Goal: Task Accomplishment & Management: Complete application form

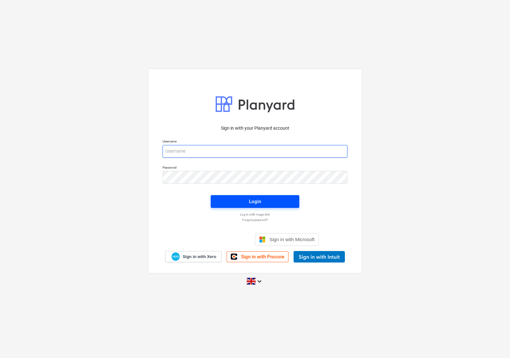
type input "accounts@en-group.co.uk"
click at [243, 203] on span "Login" at bounding box center [255, 201] width 73 height 8
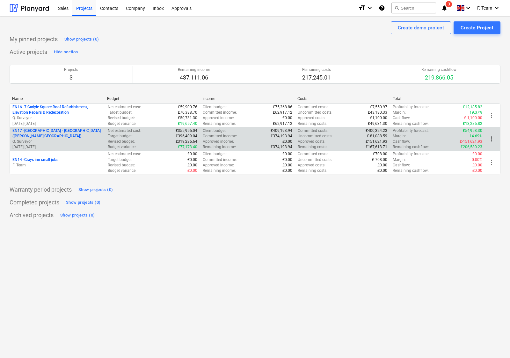
click at [61, 137] on p "EN17 - [GEOGRAPHIC_DATA] - [GEOGRAPHIC_DATA] ([PERSON_NAME][GEOGRAPHIC_DATA] an…" at bounding box center [57, 133] width 90 height 11
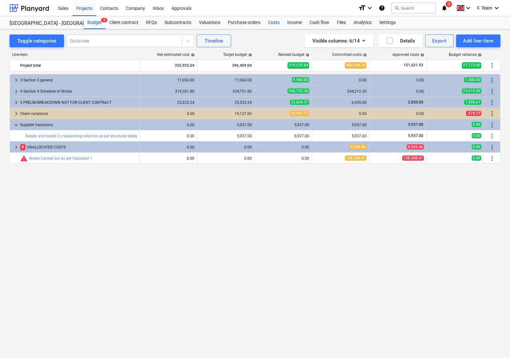
click at [276, 22] on div "Costs" at bounding box center [273, 22] width 19 height 13
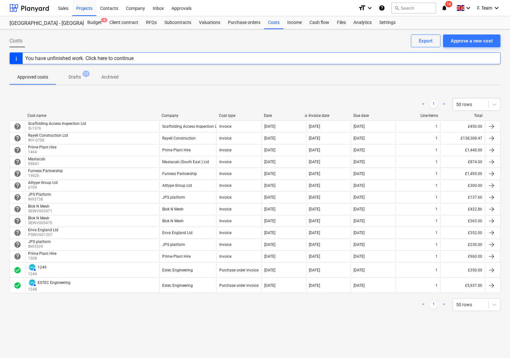
click at [143, 94] on div "< 1 > 50 rows Cost name Company Cost type Date Invoice date Due date Line-items…" at bounding box center [255, 204] width 491 height 228
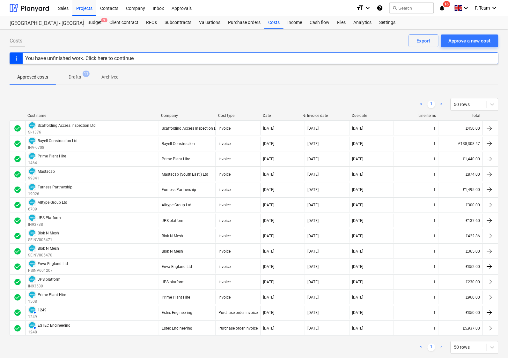
click at [261, 38] on div "Costs Approve a new cost Export" at bounding box center [254, 43] width 489 height 18
click at [56, 95] on div "< 1 > 50 rows" at bounding box center [254, 104] width 489 height 18
click at [15, 6] on div at bounding box center [30, 8] width 40 height 16
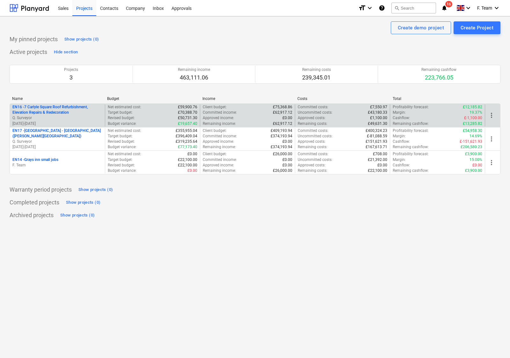
click at [47, 112] on p "EN16 - 7 Carlyle Square Roof Refurbishment, Elevation Repairs & Redecoration" at bounding box center [57, 109] width 90 height 11
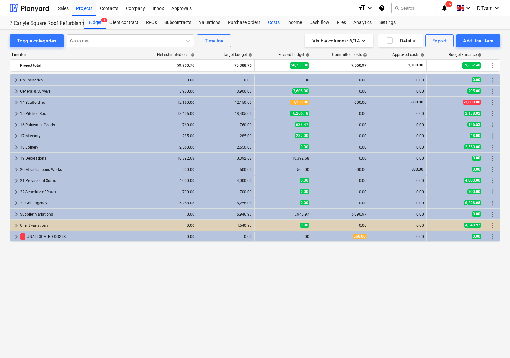
click at [271, 24] on div "Costs" at bounding box center [273, 22] width 19 height 13
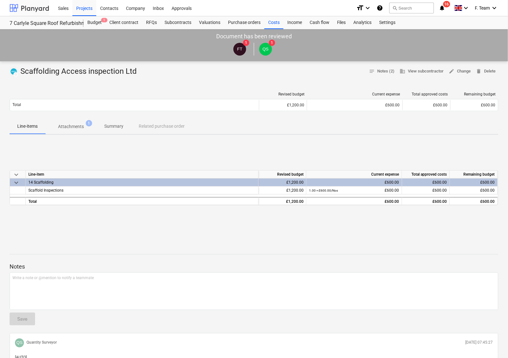
click at [15, 8] on div at bounding box center [30, 8] width 40 height 16
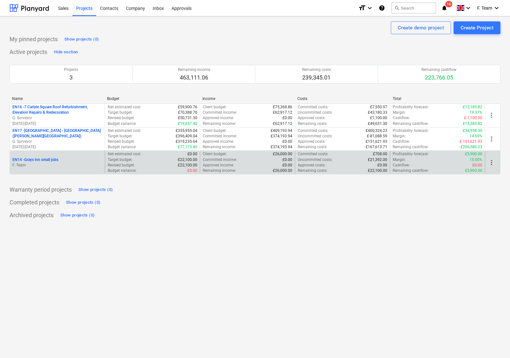
click at [77, 160] on div "EN14 - Grays inn small jobs" at bounding box center [57, 159] width 90 height 5
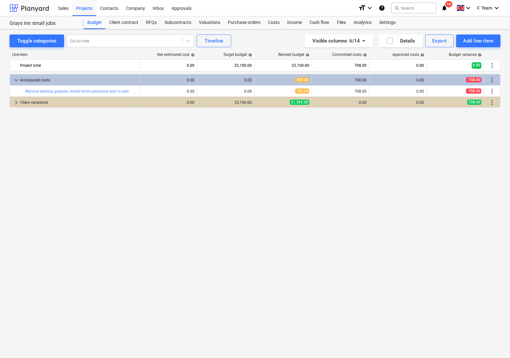
click at [26, 8] on div at bounding box center [30, 8] width 40 height 16
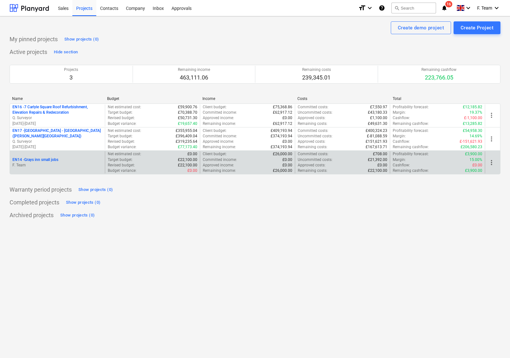
click at [494, 163] on span "more_vert" at bounding box center [492, 163] width 8 height 8
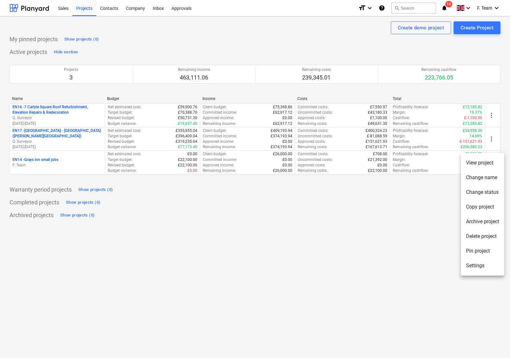
click at [486, 263] on li "Settings" at bounding box center [482, 265] width 43 height 15
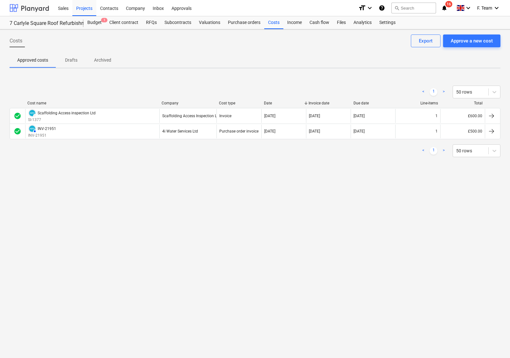
click at [29, 8] on div at bounding box center [30, 8] width 40 height 16
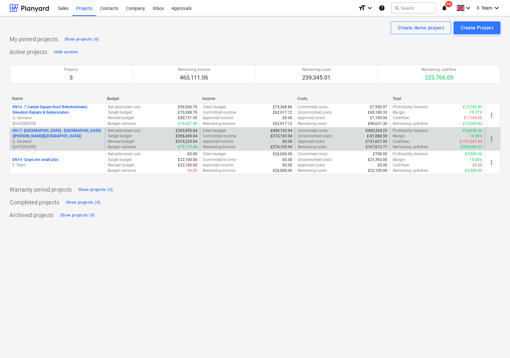
click at [76, 143] on p "Q. Surveyor" at bounding box center [57, 141] width 90 height 5
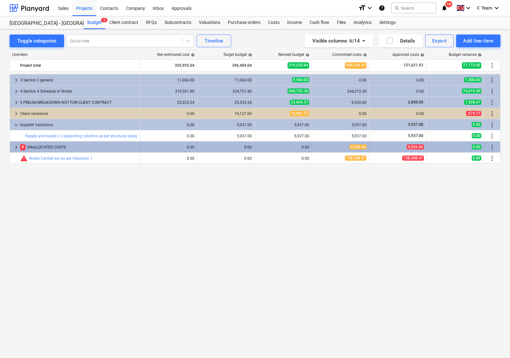
click at [16, 147] on span "keyboard_arrow_right" at bounding box center [16, 147] width 8 height 8
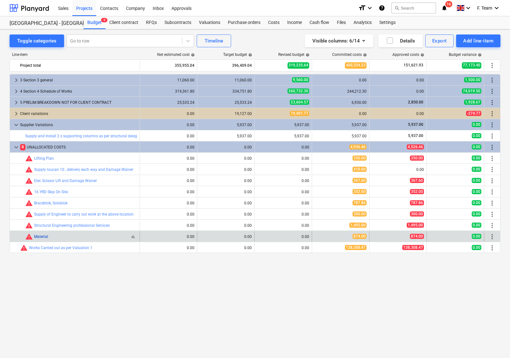
click at [48, 235] on link "Material" at bounding box center [41, 236] width 14 height 4
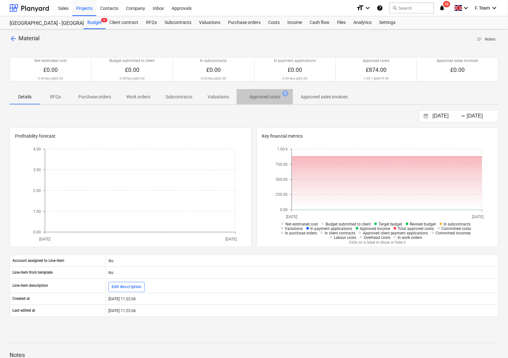
click at [249, 97] on p "Approved costs" at bounding box center [264, 96] width 31 height 7
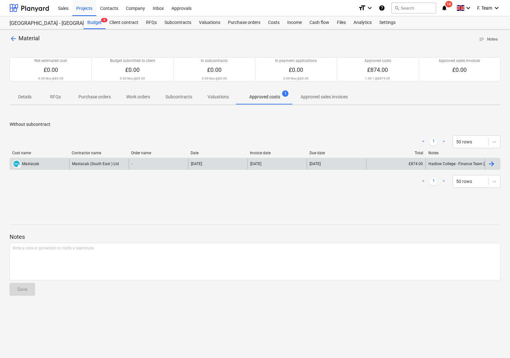
click at [53, 164] on div "DRAFT Mastacab" at bounding box center [39, 164] width 59 height 10
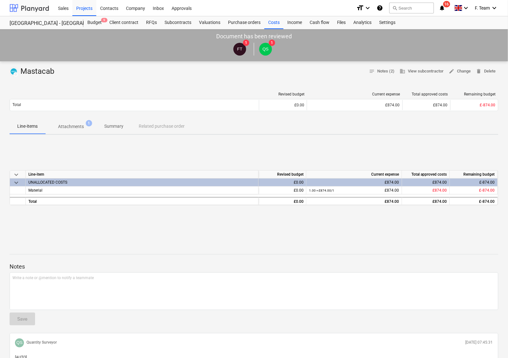
click at [33, 11] on div at bounding box center [30, 8] width 40 height 16
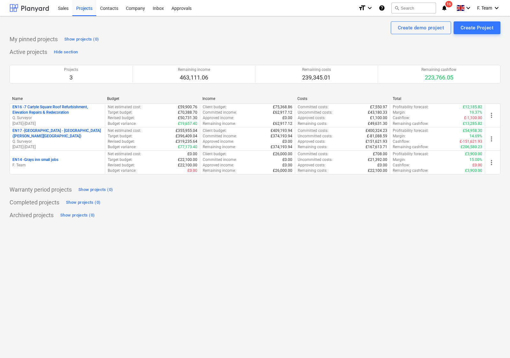
click at [36, 7] on div at bounding box center [30, 8] width 40 height 16
click at [109, 7] on div "Contacts" at bounding box center [109, 8] width 26 height 16
click at [447, 5] on span "16" at bounding box center [449, 4] width 7 height 6
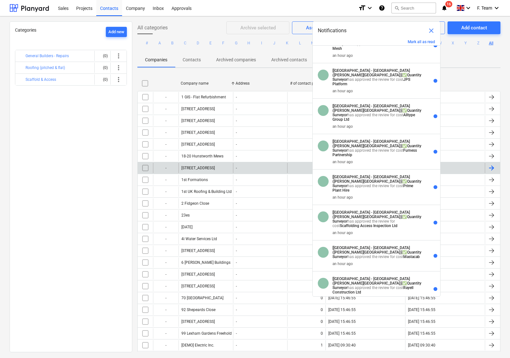
scroll to position [308, 0]
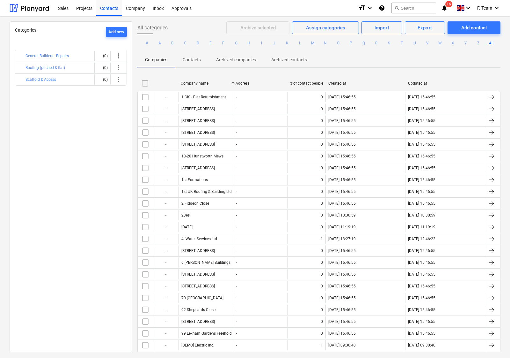
click at [66, 148] on div "Categories Add new General Builders - Repairs (0) more_vert Roofing (pitched & …" at bounding box center [71, 186] width 123 height 330
click at [30, 11] on div at bounding box center [30, 8] width 40 height 16
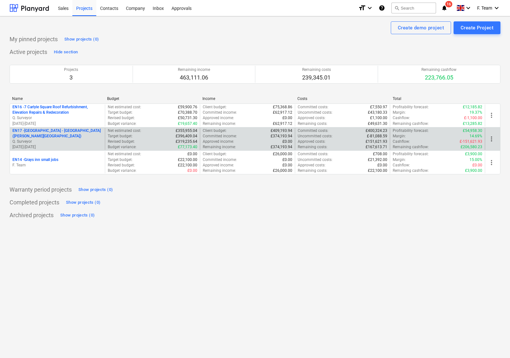
click at [69, 139] on p "Q. Surveyor" at bounding box center [57, 141] width 90 height 5
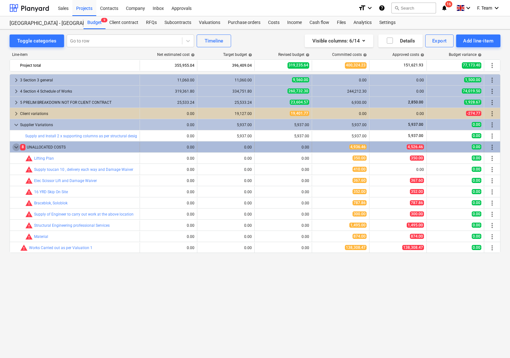
click at [13, 147] on span "keyboard_arrow_down" at bounding box center [16, 147] width 8 height 8
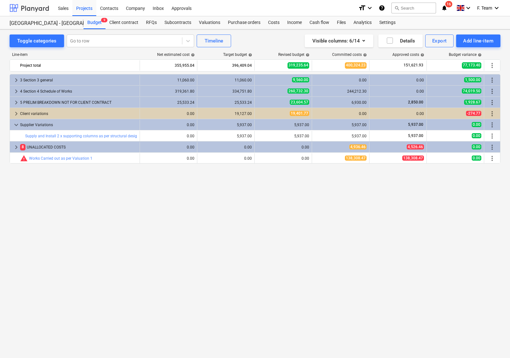
click at [22, 8] on div at bounding box center [30, 8] width 40 height 16
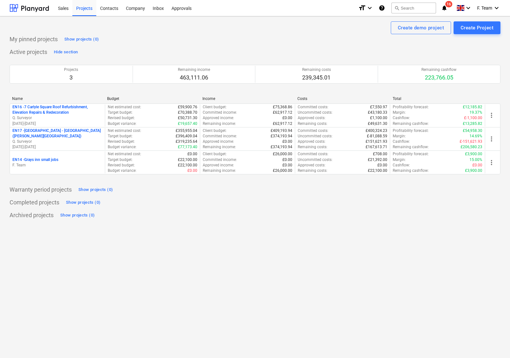
click at [219, 33] on div "Create demo project Create Project" at bounding box center [255, 27] width 491 height 13
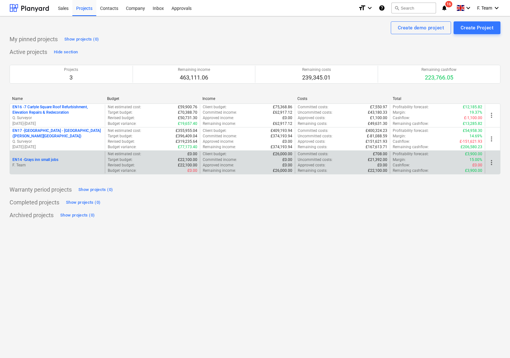
click at [59, 164] on p "F. Team" at bounding box center [57, 164] width 90 height 5
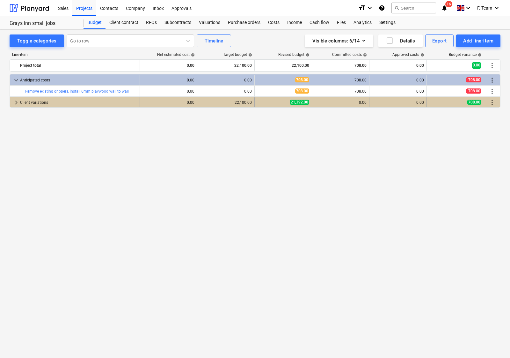
click at [18, 100] on span "keyboard_arrow_right" at bounding box center [16, 103] width 8 height 8
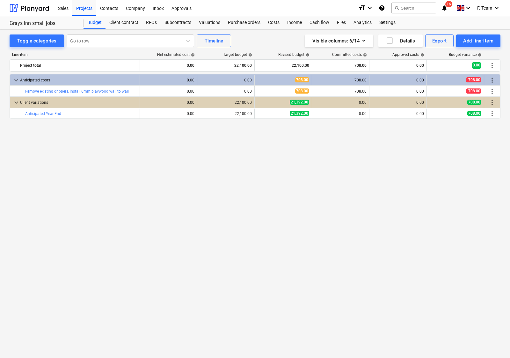
click at [18, 100] on span "keyboard_arrow_down" at bounding box center [16, 103] width 8 height 8
click at [29, 9] on div at bounding box center [30, 8] width 40 height 16
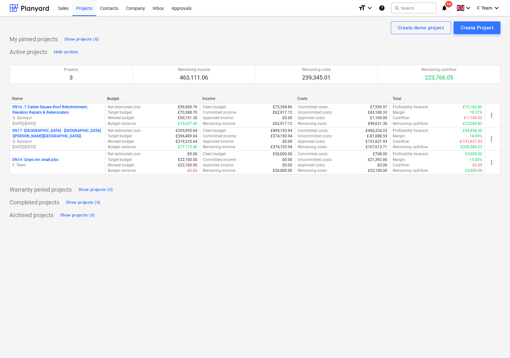
click at [152, 47] on div "Active projects Hide section Projects 3 Remaining income 463,111.06 Remaining c…" at bounding box center [255, 114] width 491 height 135
click at [246, 246] on div "Create demo project Create Project My pinned projects Show projects (0) Active …" at bounding box center [255, 186] width 510 height 341
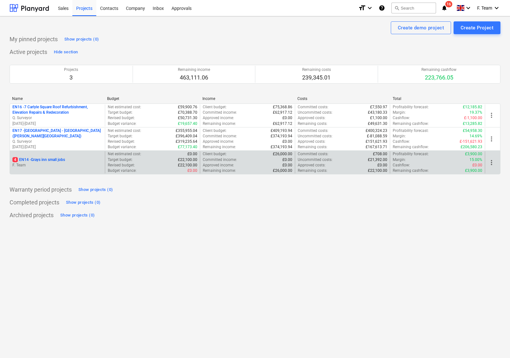
click at [52, 168] on div "4 EN14 - Grays inn small jobs F. Team" at bounding box center [57, 162] width 95 height 22
click at [55, 162] on p "4 EN14 - Grays inn small jobs" at bounding box center [38, 159] width 53 height 5
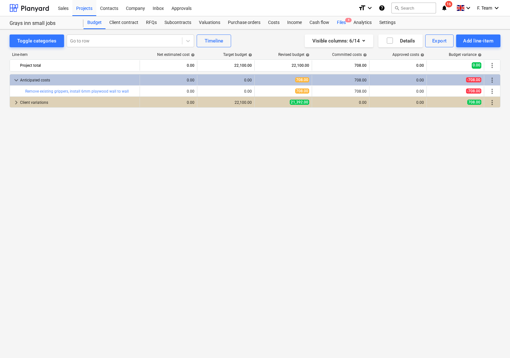
click at [337, 22] on div "Files 4" at bounding box center [341, 22] width 17 height 13
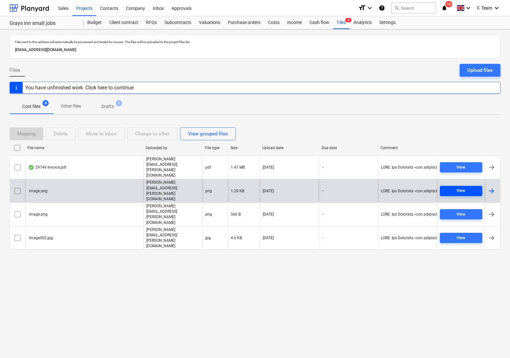
click at [444, 187] on span "View" at bounding box center [461, 190] width 37 height 7
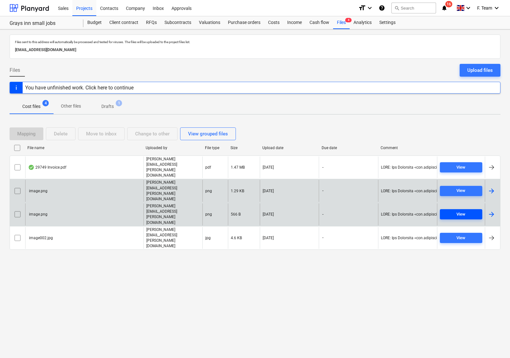
click at [449, 211] on span "View" at bounding box center [461, 214] width 37 height 7
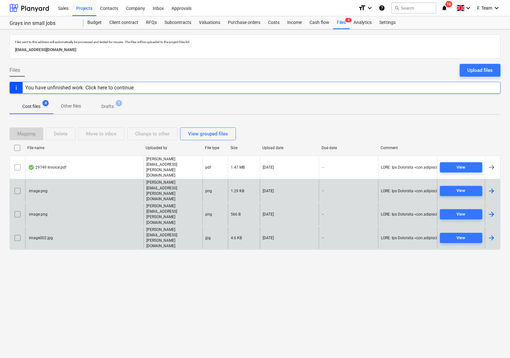
click at [450, 226] on div "image002.jpg lee.covington@en-group.co.uk jpg 4.6 KB 21.08.2025 - View" at bounding box center [255, 238] width 491 height 24
click at [450, 234] on span "View" at bounding box center [461, 237] width 37 height 7
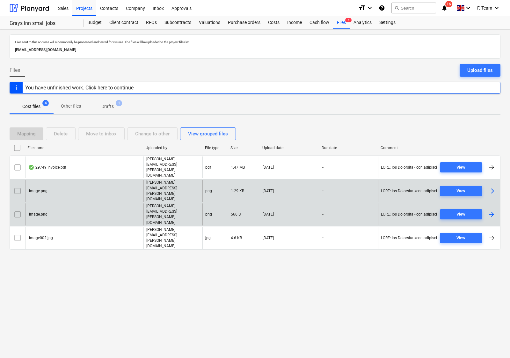
click at [19, 186] on input "checkbox" at bounding box center [17, 191] width 10 height 10
click at [18, 209] on input "checkbox" at bounding box center [17, 214] width 10 height 10
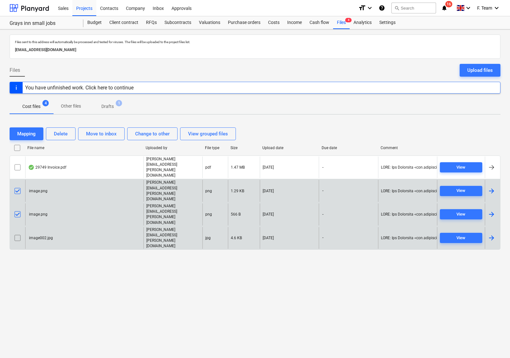
click at [17, 233] on input "checkbox" at bounding box center [17, 238] width 10 height 10
click at [61, 131] on div "Delete" at bounding box center [61, 134] width 14 height 8
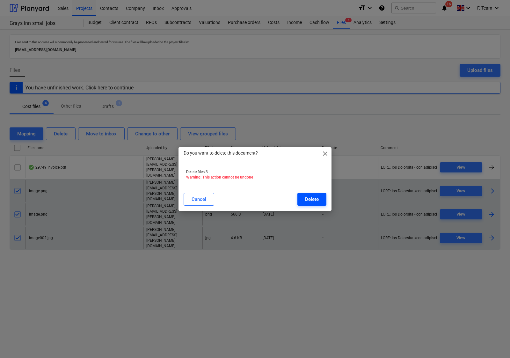
click at [304, 200] on button "Delete" at bounding box center [312, 199] width 29 height 13
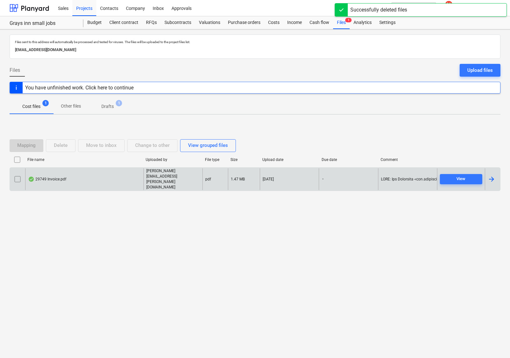
click at [494, 181] on div at bounding box center [492, 179] width 8 height 8
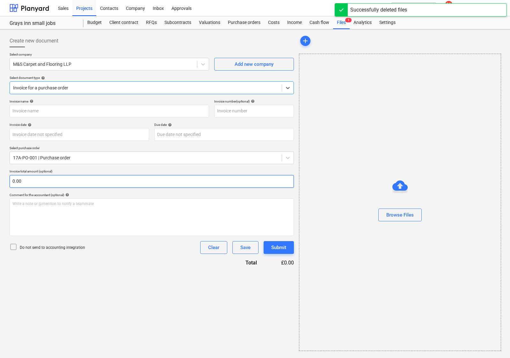
type input "29749"
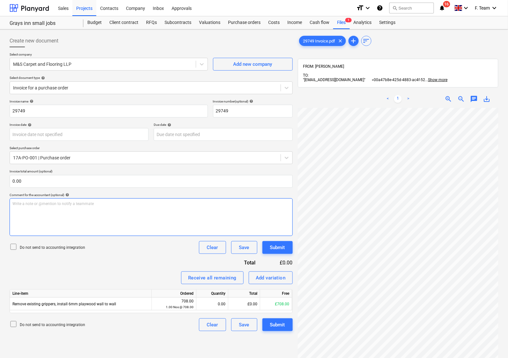
scroll to position [42, 25]
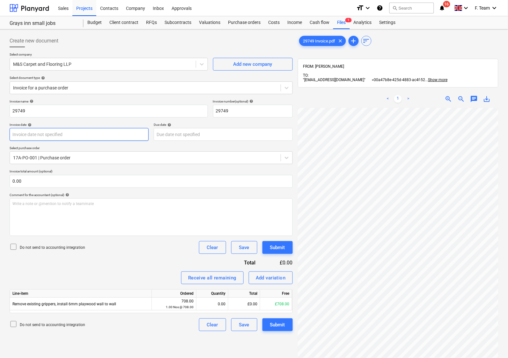
click at [35, 133] on body "Sales Projects Contacts Company Inbox Approvals format_size keyboard_arrow_down…" at bounding box center [254, 179] width 508 height 358
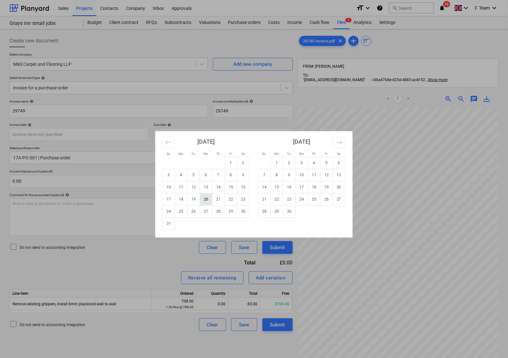
click at [207, 197] on td "20" at bounding box center [206, 199] width 12 height 12
type input "20 Aug 2025"
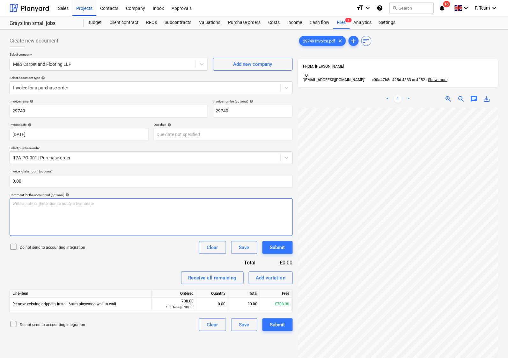
scroll to position [67, 29]
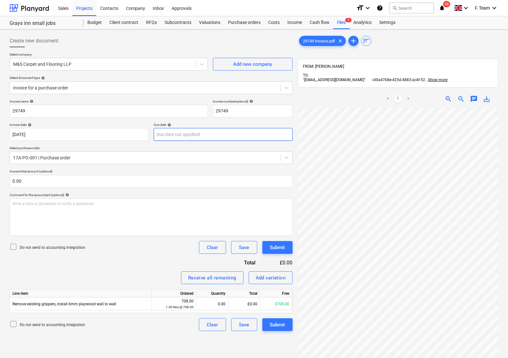
click at [166, 134] on body "Sales Projects Contacts Company Inbox Approvals format_size keyboard_arrow_down…" at bounding box center [254, 179] width 508 height 358
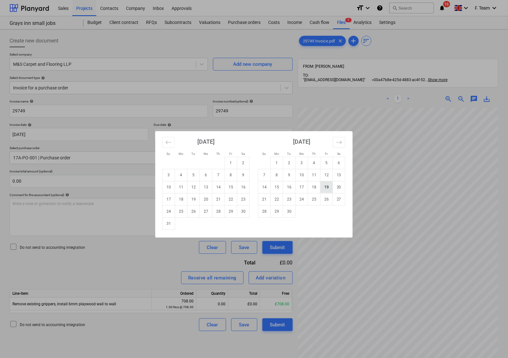
click at [326, 186] on td "19" at bounding box center [327, 187] width 12 height 12
type input "19 Sep 2025"
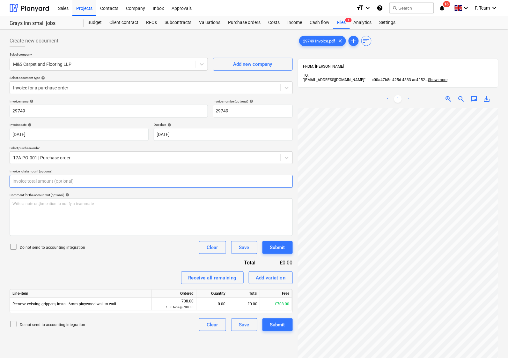
click at [28, 183] on input "text" at bounding box center [151, 181] width 283 height 13
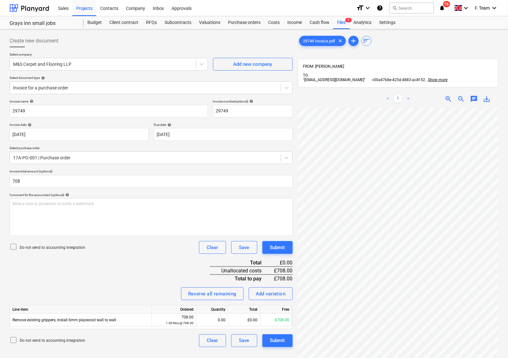
type input "708.00"
click at [4, 219] on div "Create new document Select company M&S Carpet and Flooring LLP Add new company …" at bounding box center [254, 240] width 508 height 423
click at [76, 214] on div "Write a note or @mention to notify a teammate ﻿" at bounding box center [151, 217] width 283 height 38
click at [221, 320] on div "0.00" at bounding box center [212, 319] width 26 height 13
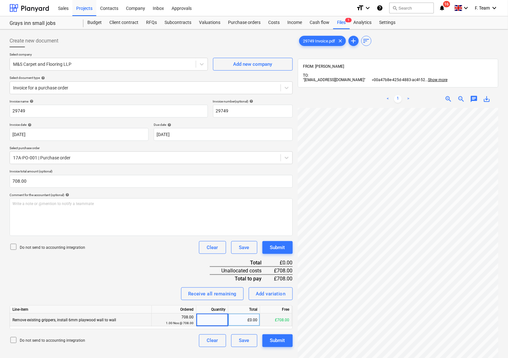
type input "1"
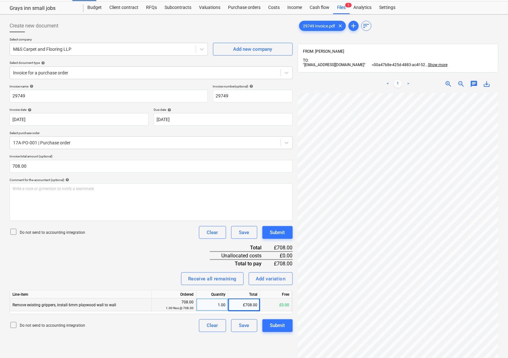
scroll to position [95, 0]
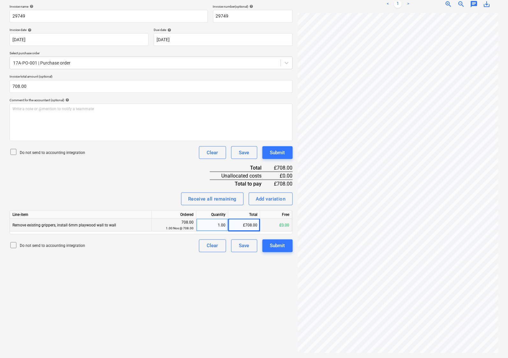
click at [211, 227] on div "1.00" at bounding box center [212, 225] width 26 height 13
type input "2"
click at [214, 227] on div "1.00" at bounding box center [212, 225] width 26 height 13
click at [172, 263] on div "Create new document Select company M&S Carpet and Flooring LLP Add new company …" at bounding box center [151, 146] width 288 height 418
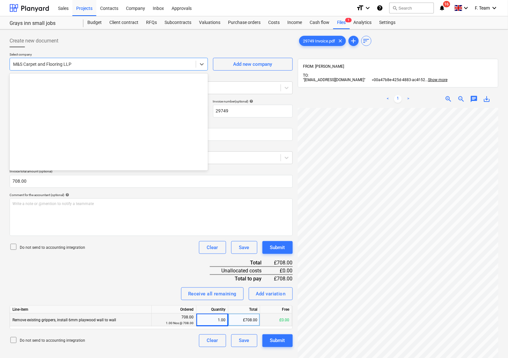
click at [76, 65] on div at bounding box center [103, 64] width 180 height 6
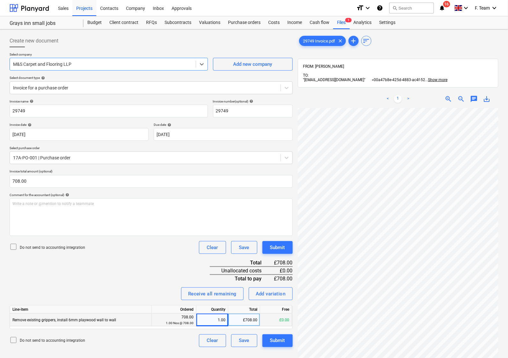
drag, startPoint x: 77, startPoint y: 64, endPoint x: 15, endPoint y: 64, distance: 62.5
click at [15, 64] on div at bounding box center [103, 64] width 180 height 6
click at [34, 108] on input "29749" at bounding box center [109, 111] width 198 height 13
drag, startPoint x: 33, startPoint y: 111, endPoint x: 9, endPoint y: 111, distance: 24.9
click at [9, 111] on div "Create new document Select company M&S Carpet and Flooring LLP Add new company …" at bounding box center [151, 241] width 288 height 418
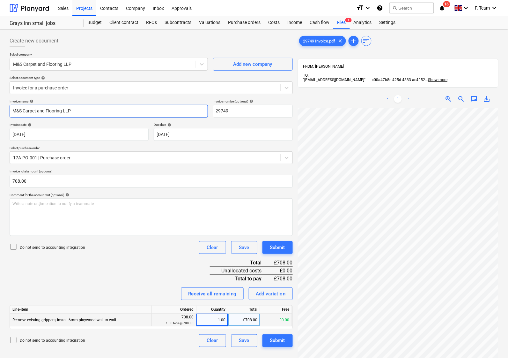
type input "M&S Carpet and Flooring LLP"
click at [8, 112] on div "Create new document Select company M&S Carpet and Flooring LLP Add new company …" at bounding box center [151, 241] width 288 height 418
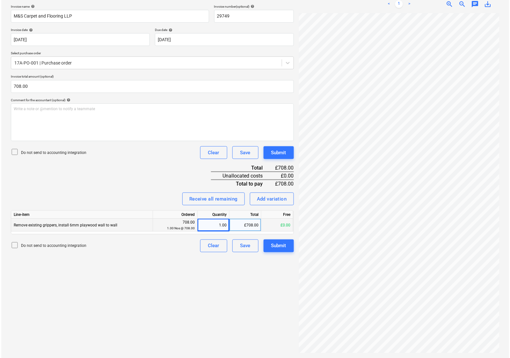
scroll to position [0, 12]
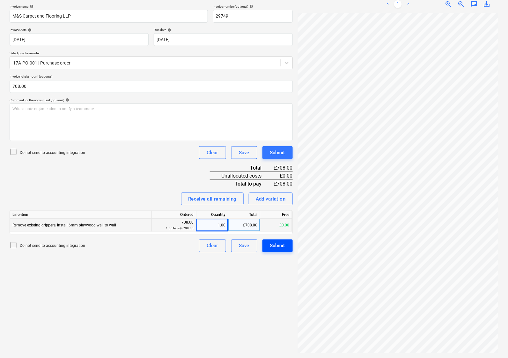
drag, startPoint x: 270, startPoint y: 253, endPoint x: 274, endPoint y: 248, distance: 6.3
click at [270, 252] on div "Create new document Select company M&S Carpet and Flooring LLP Add new company …" at bounding box center [151, 146] width 288 height 418
click at [274, 248] on div "Submit" at bounding box center [277, 245] width 15 height 8
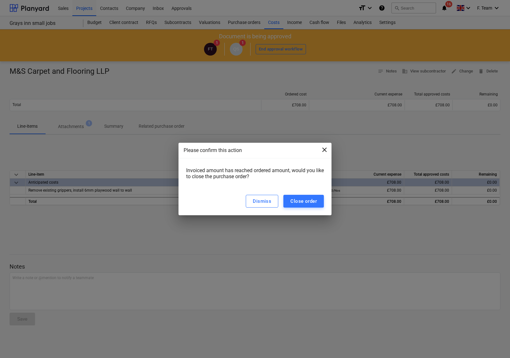
click at [324, 147] on span "close" at bounding box center [325, 150] width 8 height 8
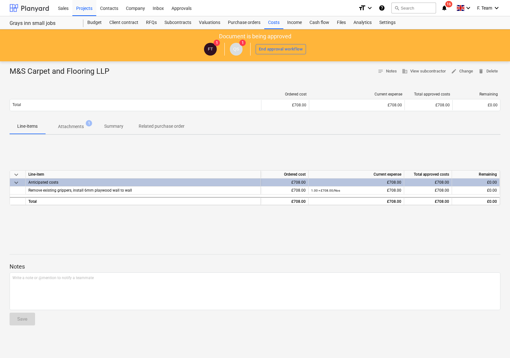
click at [22, 9] on div at bounding box center [30, 8] width 40 height 16
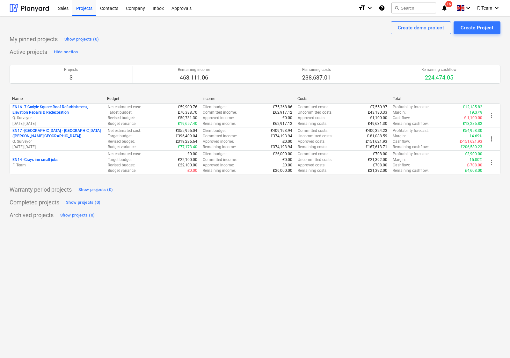
click at [446, 5] on span "16" at bounding box center [449, 4] width 7 height 6
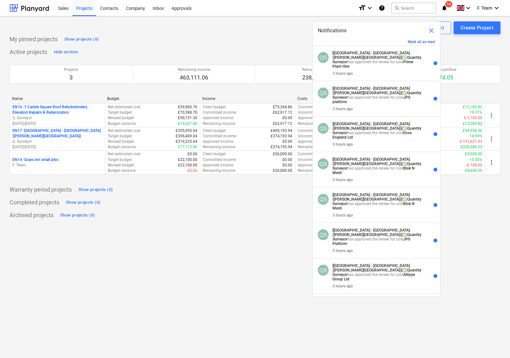
click at [420, 41] on button "Mark all as read" at bounding box center [421, 42] width 27 height 4
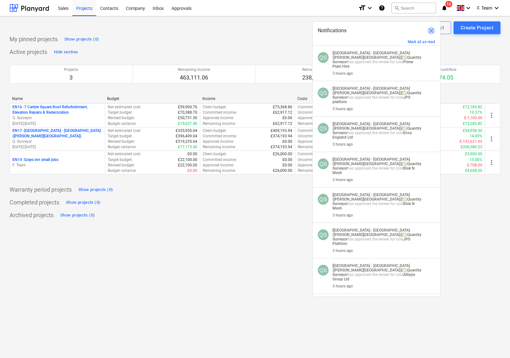
click at [430, 31] on span "close" at bounding box center [432, 31] width 8 height 8
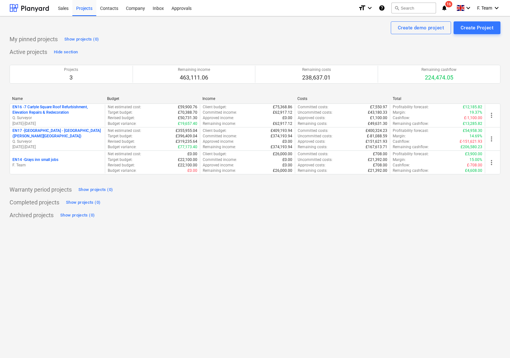
click at [337, 37] on div "My pinned projects Show projects (0)" at bounding box center [255, 39] width 491 height 10
click at [196, 51] on div "Active projects Hide section Projects 3 Remaining income 463,111.06 Remaining c…" at bounding box center [255, 114] width 491 height 135
